Goal: Task Accomplishment & Management: Manage account settings

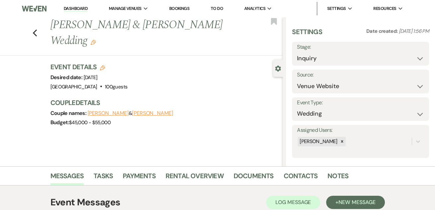
select select "5"
click at [130, 21] on li "[GEOGRAPHIC_DATA]" at bounding box center [142, 22] width 60 height 7
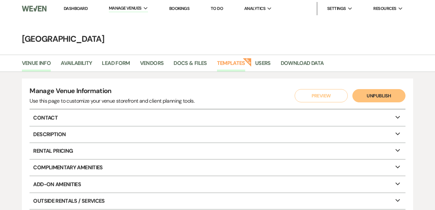
click at [232, 62] on link "Templates" at bounding box center [231, 65] width 28 height 13
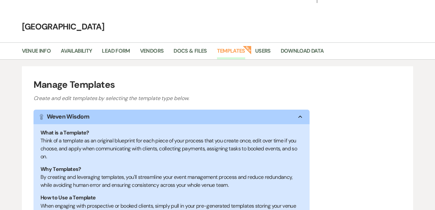
scroll to position [14, 0]
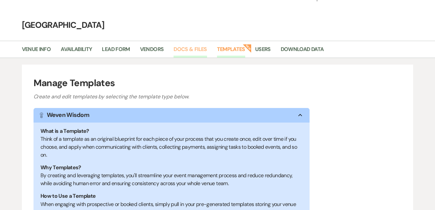
click at [196, 49] on link "Docs & Files" at bounding box center [189, 51] width 33 height 13
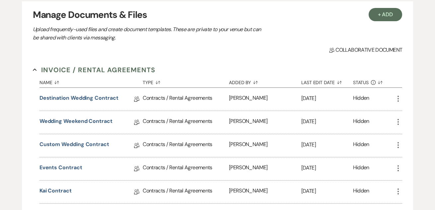
scroll to position [92, 0]
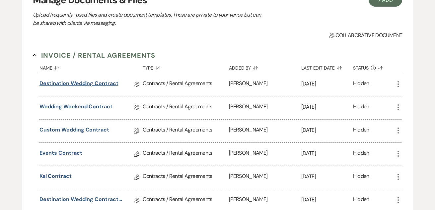
click at [102, 84] on link "Destination Wedding Contract" at bounding box center [78, 85] width 79 height 10
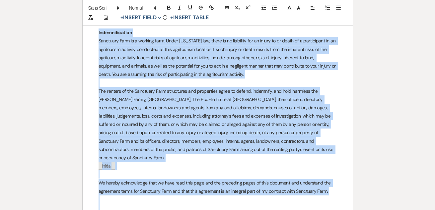
scroll to position [2274, 0]
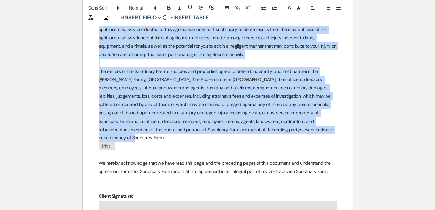
drag, startPoint x: 96, startPoint y: 93, endPoint x: 302, endPoint y: 108, distance: 207.2
copy div "Indemnification Sanctuary Farm is a working farm. Under [US_STATE] law, there i…"
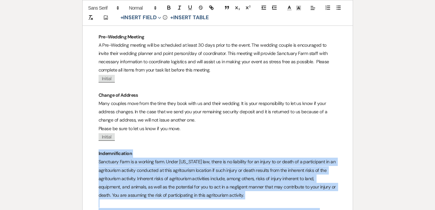
scroll to position [2133, 0]
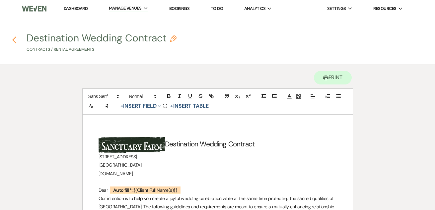
scroll to position [0, 0]
click at [13, 41] on icon "Previous" at bounding box center [14, 40] width 5 height 8
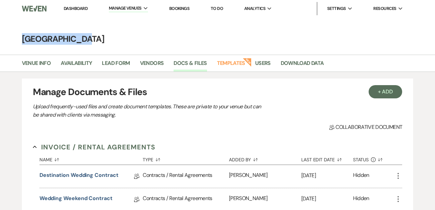
drag, startPoint x: 92, startPoint y: 40, endPoint x: 13, endPoint y: 41, distance: 79.2
click at [13, 41] on h4 "[GEOGRAPHIC_DATA]" at bounding box center [217, 39] width 435 height 12
drag, startPoint x: 20, startPoint y: 36, endPoint x: 99, endPoint y: 41, distance: 79.4
click at [99, 41] on h4 "[GEOGRAPHIC_DATA]" at bounding box center [217, 39] width 435 height 12
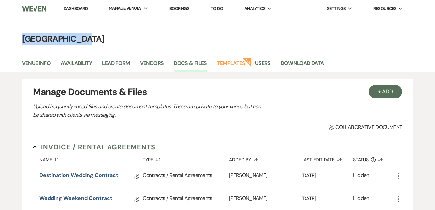
click at [99, 41] on h4 "[GEOGRAPHIC_DATA]" at bounding box center [217, 39] width 435 height 12
